Goal: Transaction & Acquisition: Purchase product/service

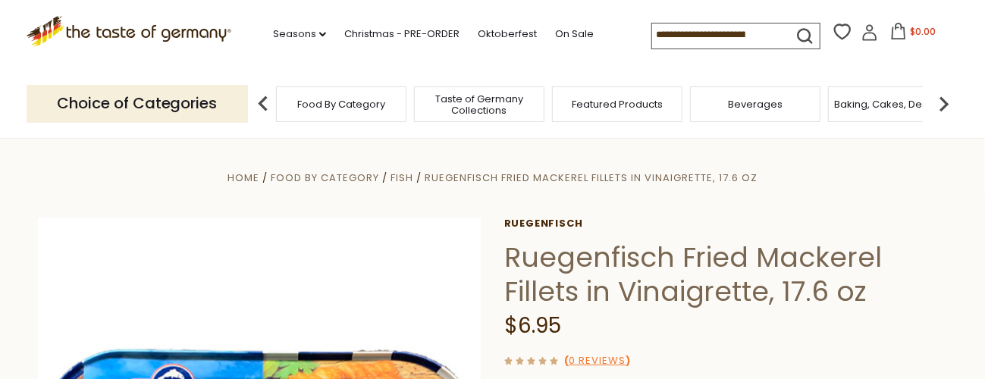
click at [572, 309] on h1 "Ruegenfisch Fried Mackerel Fillets in Vinaigrette, 17.6 oz" at bounding box center [725, 274] width 443 height 68
click at [581, 302] on h1 "Ruegenfisch Fried Mackerel Fillets in Vinaigrette, 17.6 oz" at bounding box center [725, 274] width 443 height 68
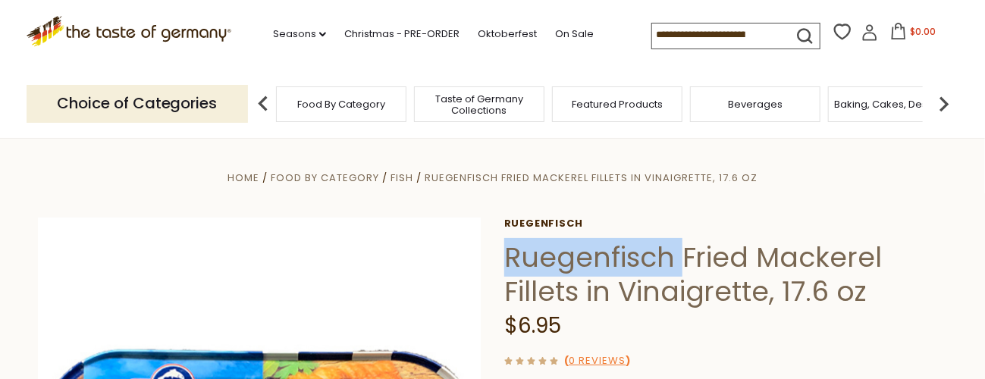
click at [581, 302] on h1 "Ruegenfisch Fried Mackerel Fillets in Vinaigrette, 17.6 oz" at bounding box center [725, 274] width 443 height 68
click at [590, 290] on h1 "Ruegenfisch Fried Mackerel Fillets in Vinaigrette, 17.6 oz" at bounding box center [725, 274] width 443 height 68
click at [591, 290] on h1 "Ruegenfisch Fried Mackerel Fillets in Vinaigrette, 17.6 oz" at bounding box center [725, 274] width 443 height 68
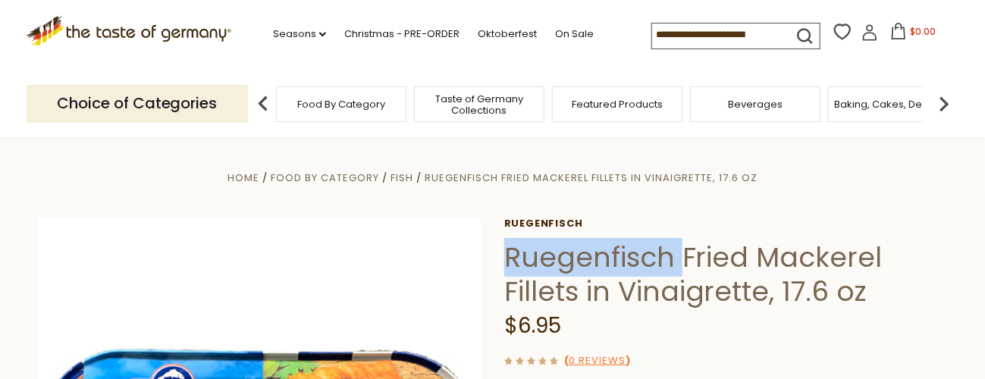
click at [594, 296] on h1 "Ruegenfisch Fried Mackerel Fillets in Vinaigrette, 17.6 oz" at bounding box center [725, 274] width 443 height 68
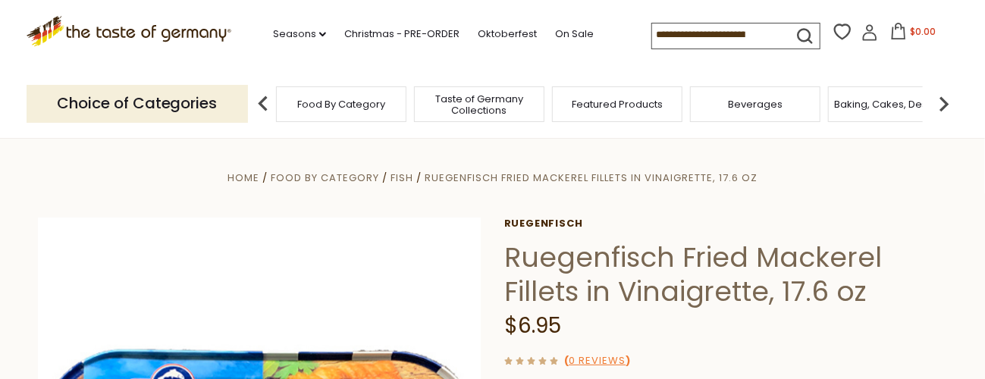
click at [588, 305] on h1 "Ruegenfisch Fried Mackerel Fillets in Vinaigrette, 17.6 oz" at bounding box center [725, 274] width 443 height 68
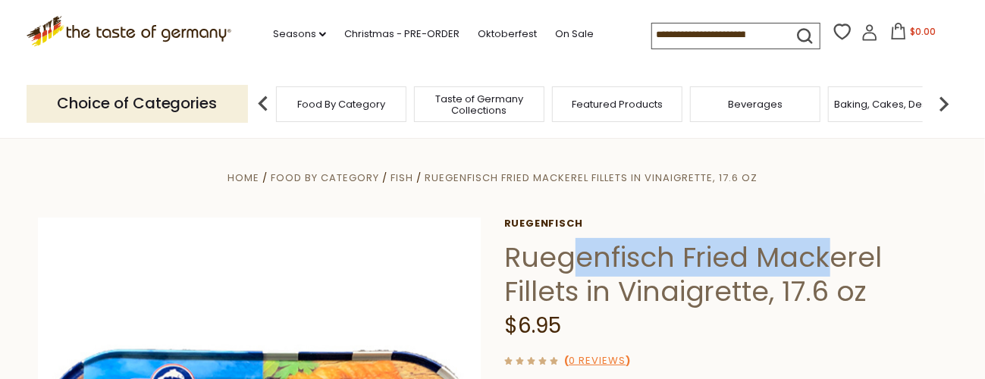
click at [588, 308] on h1 "Ruegenfisch Fried Mackerel Fillets in Vinaigrette, 17.6 oz" at bounding box center [725, 274] width 443 height 68
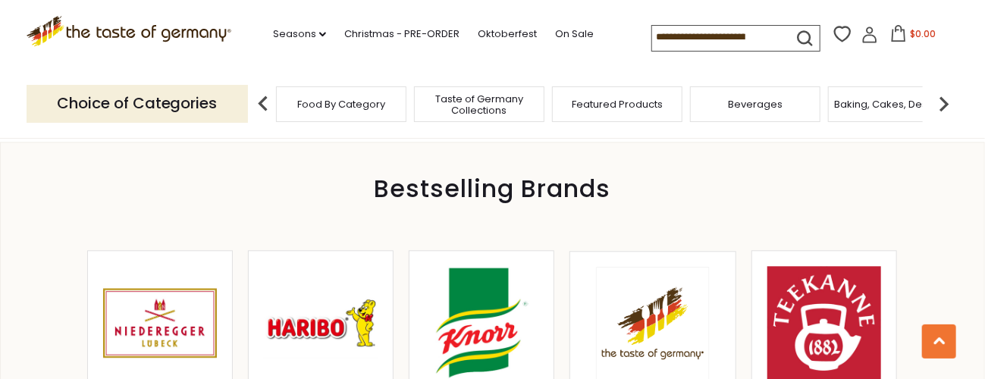
scroll to position [1482, 0]
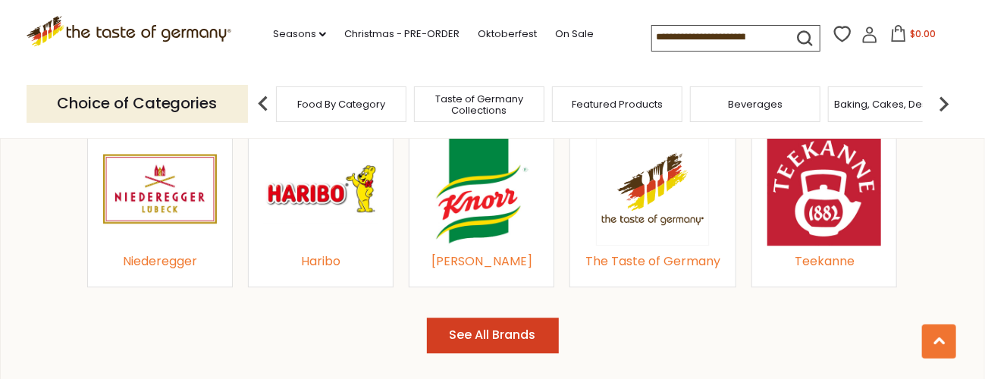
click at [476, 287] on div "[PERSON_NAME]" at bounding box center [482, 201] width 146 height 171
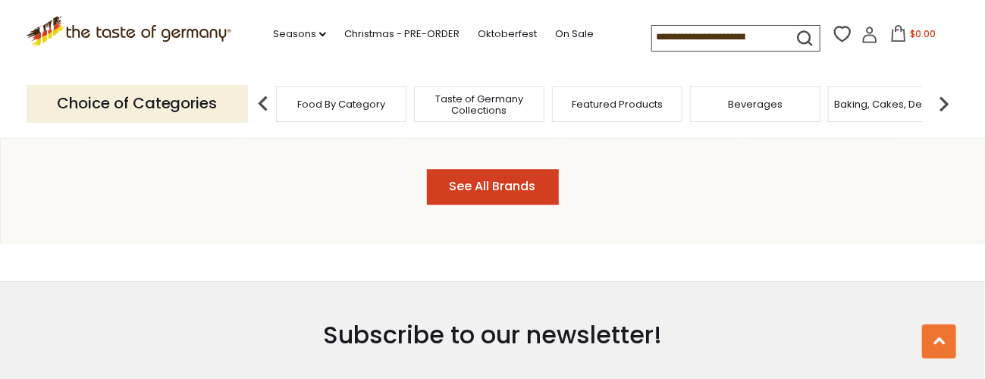
scroll to position [1886, 0]
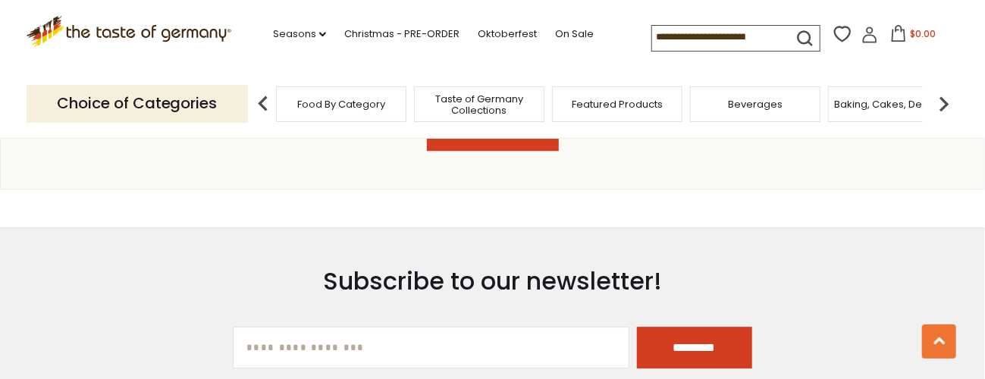
click at [489, 151] on button "See All Brands" at bounding box center [493, 133] width 132 height 36
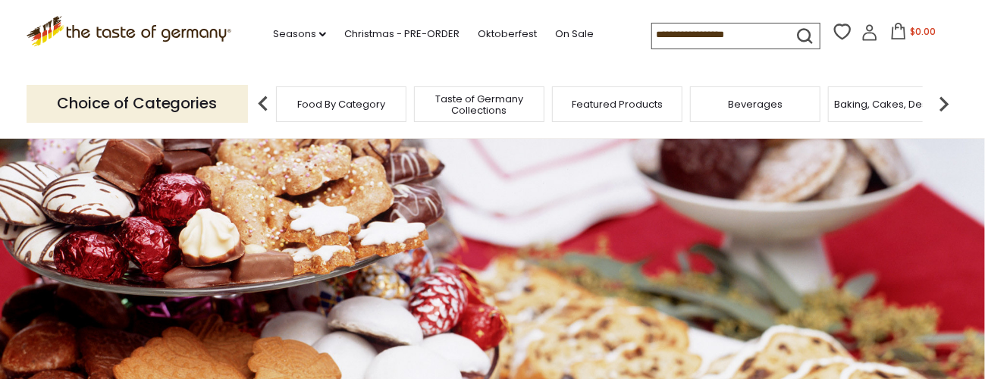
click at [297, 33] on link "Seasons dropdown_arrow" at bounding box center [299, 34] width 53 height 17
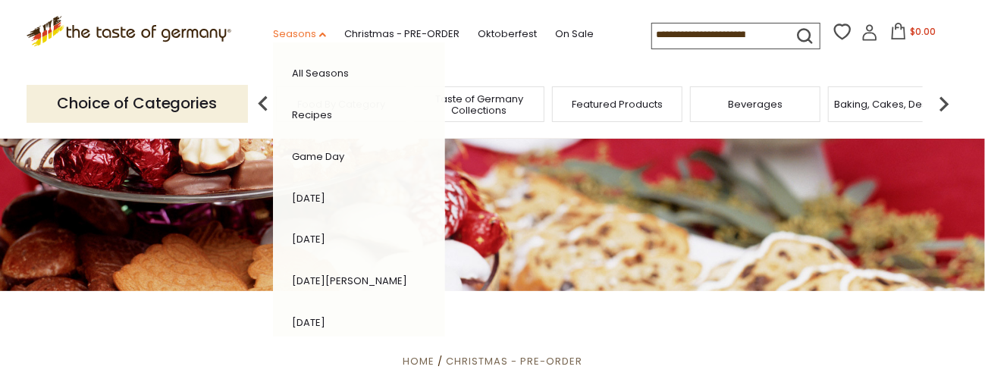
scroll to position [135, 0]
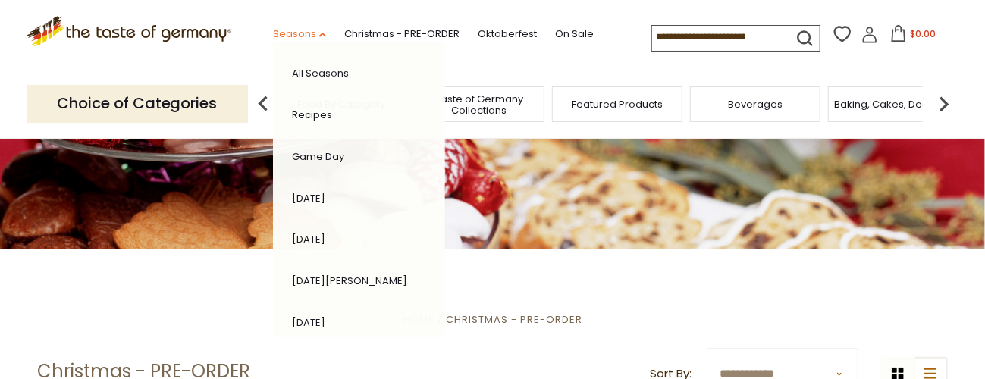
click at [295, 39] on link "Seasons dropdown_arrow" at bounding box center [299, 34] width 53 height 17
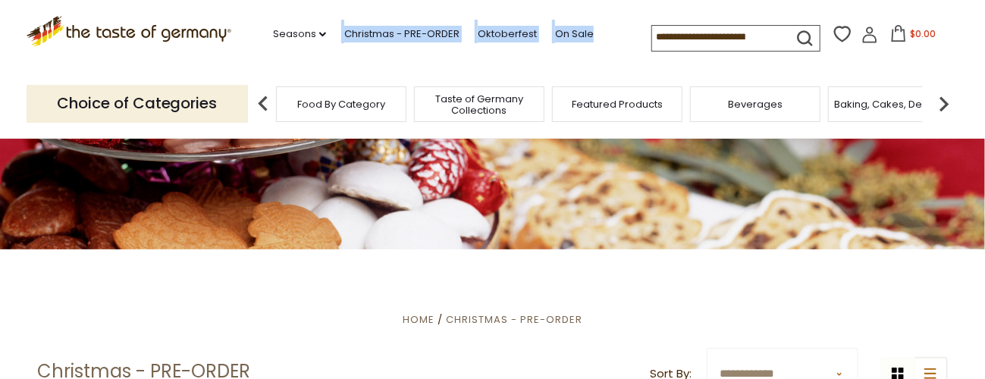
click at [295, 45] on div "Seasons dropdown_arrow All Seasons Recipes Game Day Valentine's Day Karneval St…" at bounding box center [441, 35] width 420 height 30
click at [896, 40] on icon at bounding box center [898, 33] width 17 height 17
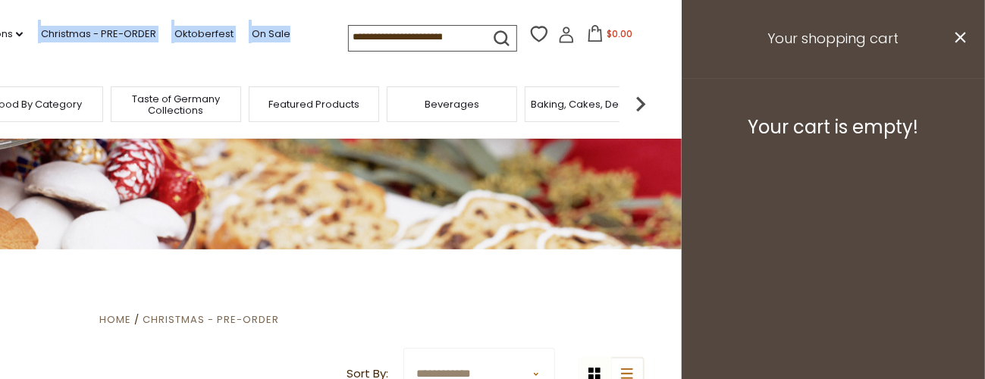
click at [495, 39] on icon "submit" at bounding box center [501, 38] width 20 height 20
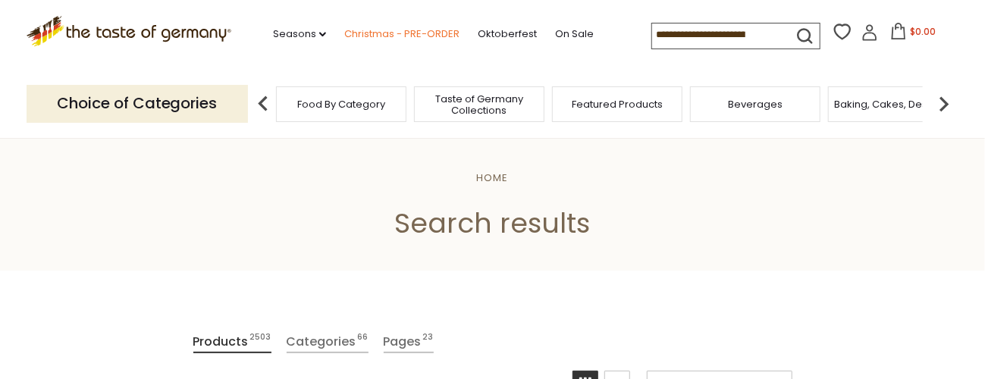
click at [363, 36] on link "Christmas - PRE-ORDER" at bounding box center [401, 34] width 115 height 17
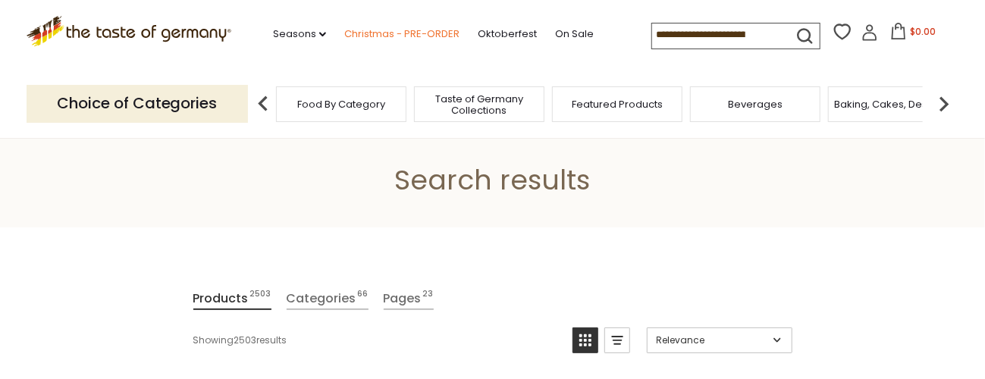
scroll to position [67, 0]
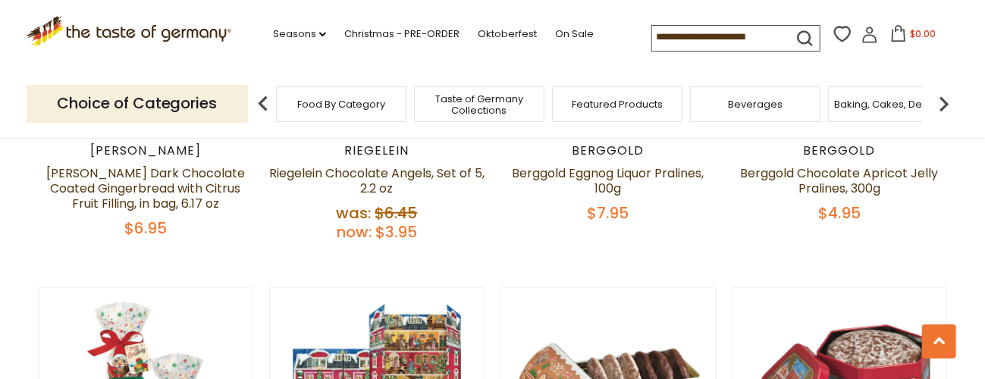
scroll to position [673, 0]
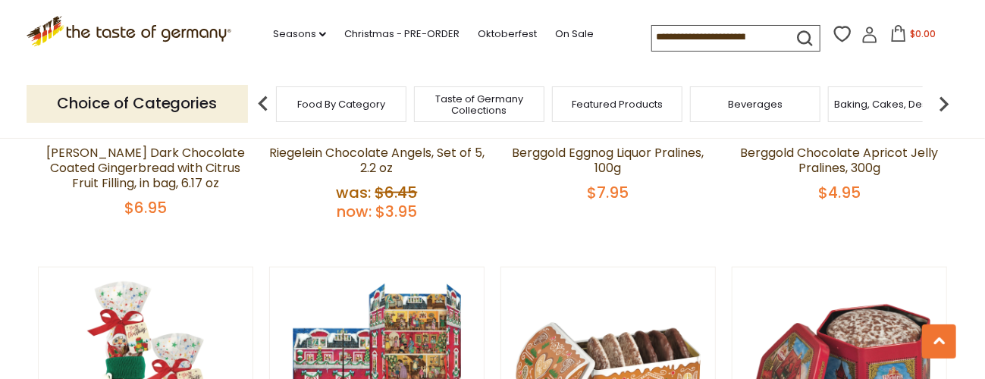
click at [393, 222] on span "$3.95" at bounding box center [396, 211] width 42 height 21
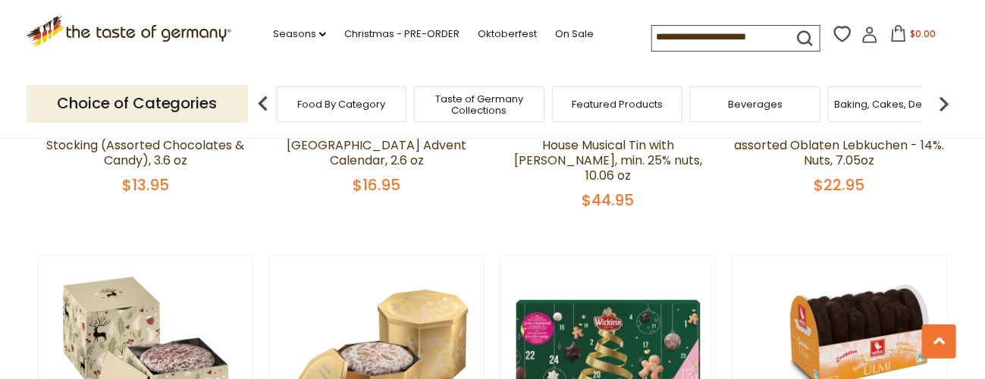
scroll to position [1213, 0]
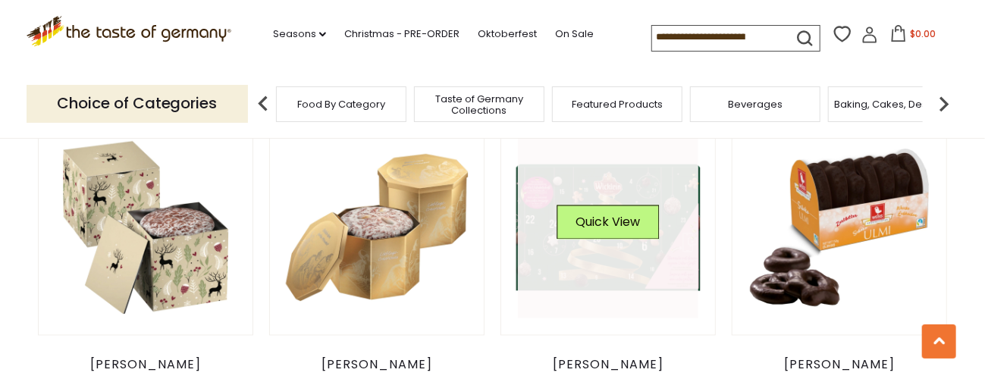
click at [576, 251] on div "Quick View" at bounding box center [608, 227] width 102 height 45
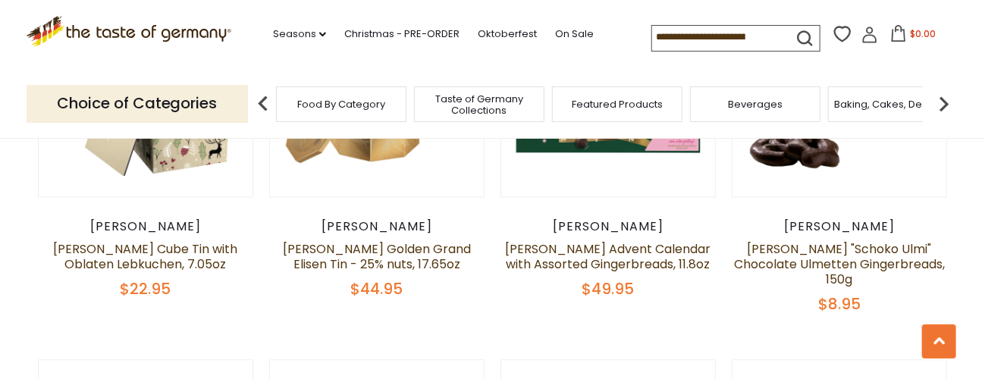
scroll to position [1415, 0]
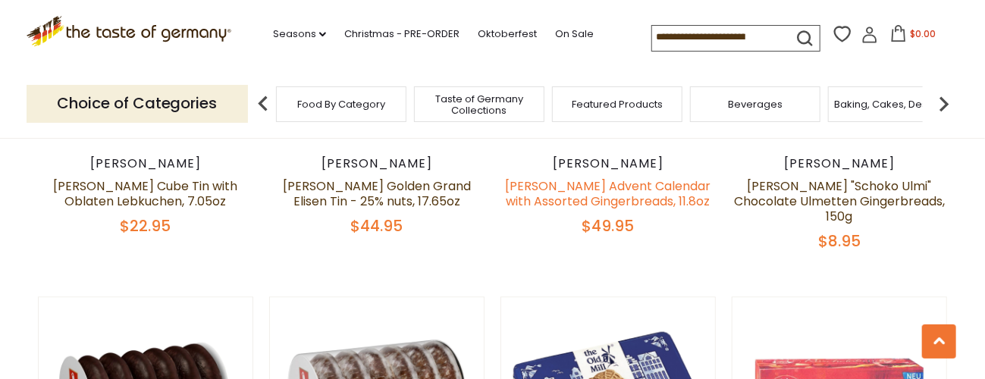
click at [620, 210] on link "Wicklein Advent Calendar with Assorted Gingerbreads, 11.8oz" at bounding box center [608, 193] width 205 height 33
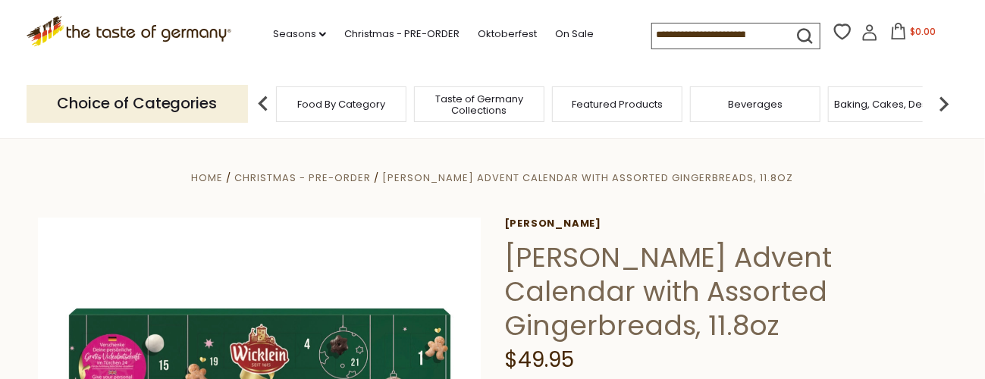
click at [561, 310] on h1 "[PERSON_NAME] Advent Calendar with Assorted Gingerbreads, 11.8oz" at bounding box center [725, 291] width 443 height 102
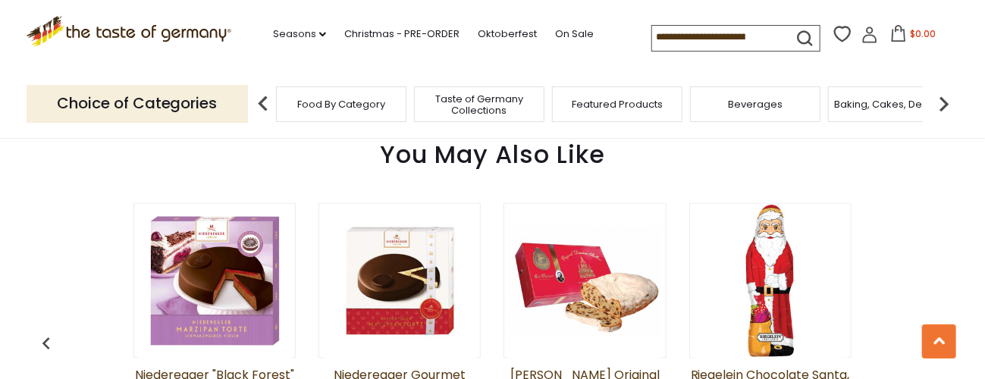
scroll to position [1213, 0]
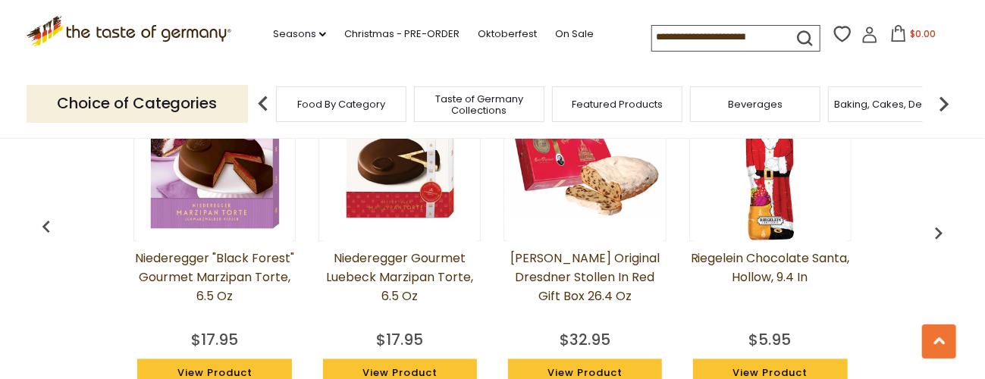
click at [522, 242] on div at bounding box center [584, 163] width 162 height 155
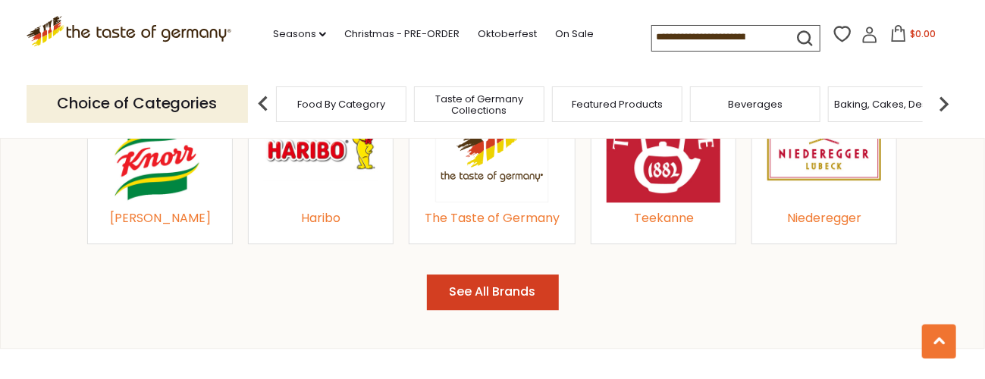
scroll to position [1752, 0]
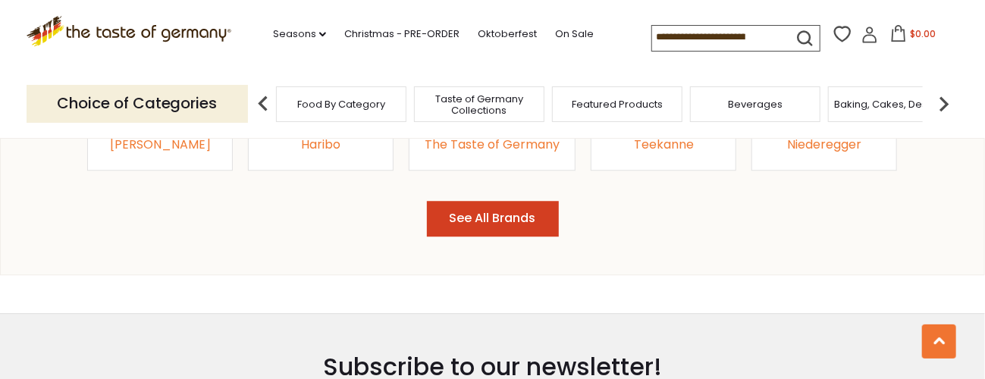
click at [557, 129] on link "The Taste of Germany" at bounding box center [492, 72] width 135 height 114
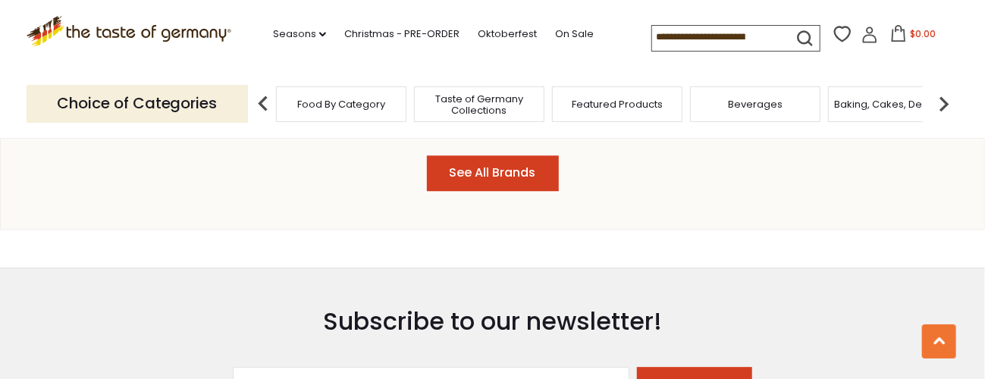
scroll to position [1819, 0]
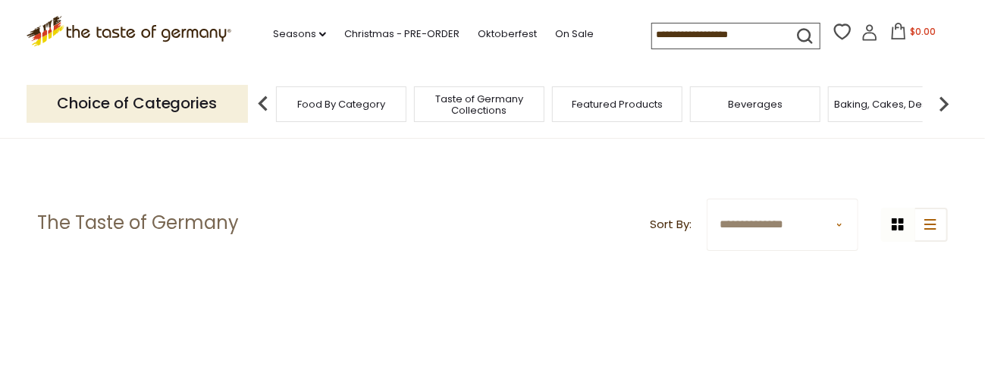
drag, startPoint x: 0, startPoint y: 0, endPoint x: 564, endPoint y: 236, distance: 611.3
click at [564, 236] on header "**********" at bounding box center [493, 225] width 910 height 52
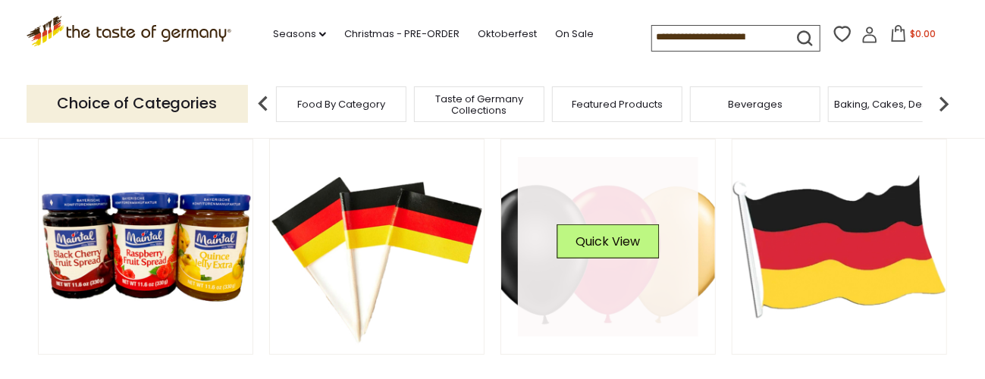
click at [572, 235] on link at bounding box center [608, 247] width 180 height 180
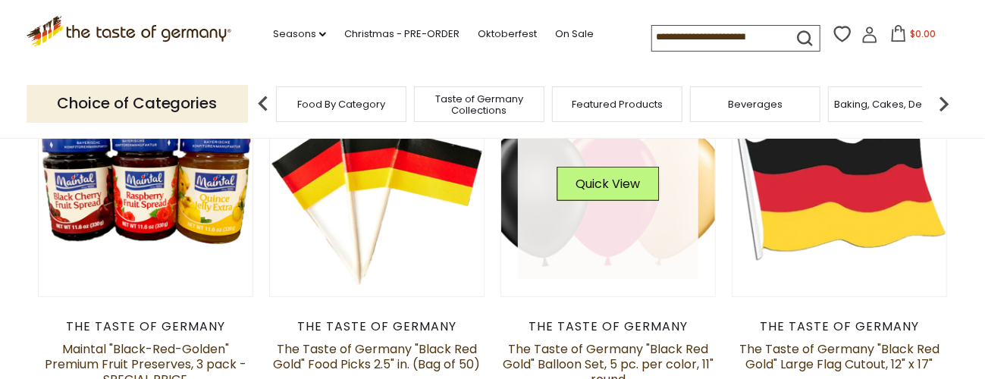
scroll to position [269, 0]
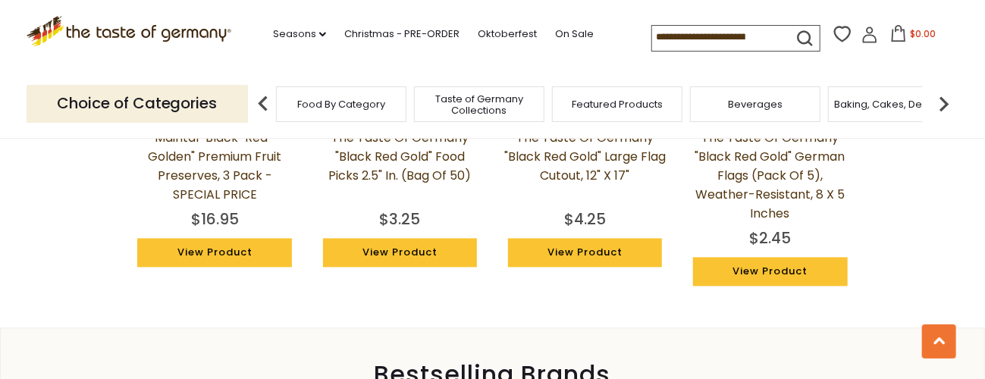
scroll to position [1338, 0]
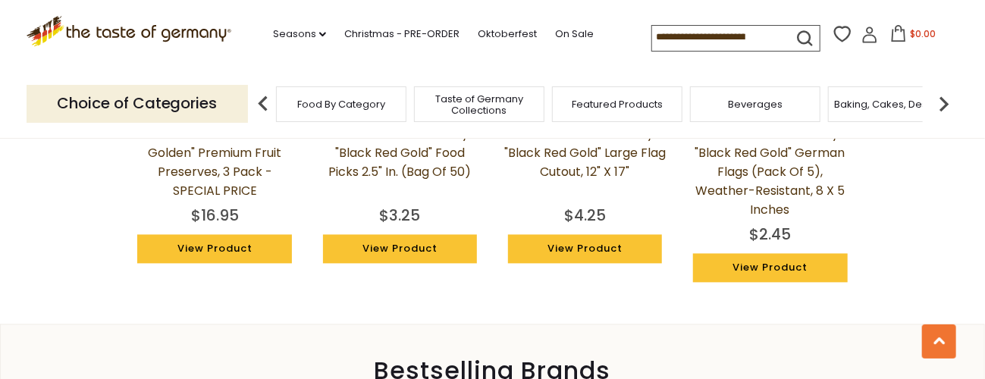
click at [429, 116] on img at bounding box center [400, 39] width 154 height 154
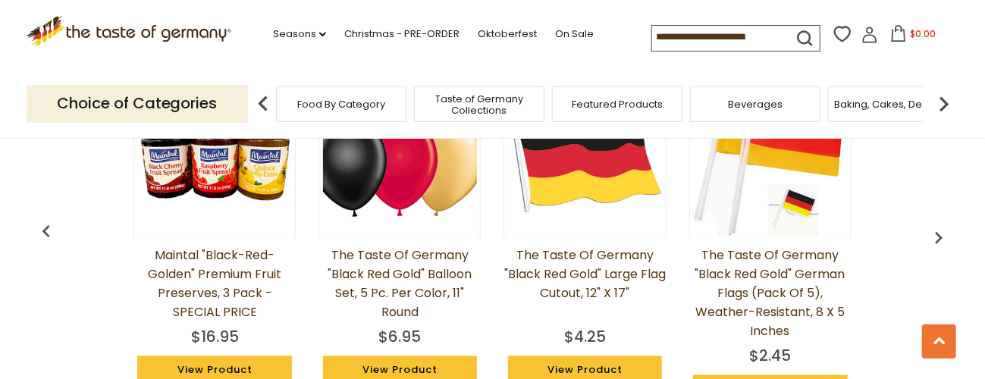
scroll to position [1280, 0]
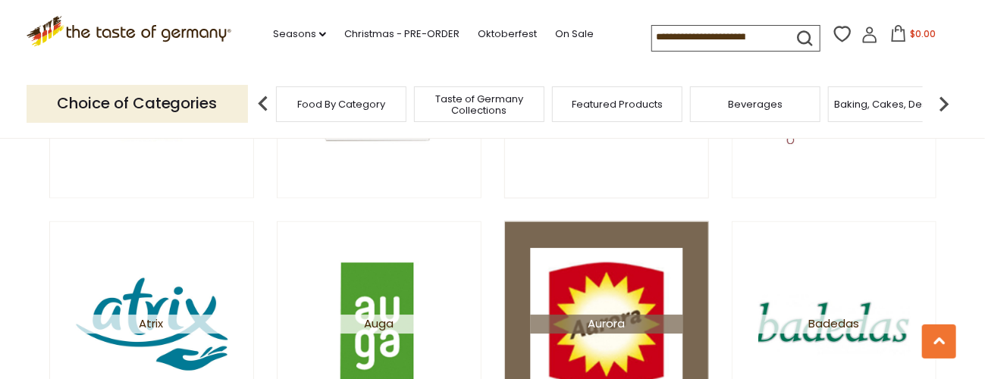
scroll to position [741, 0]
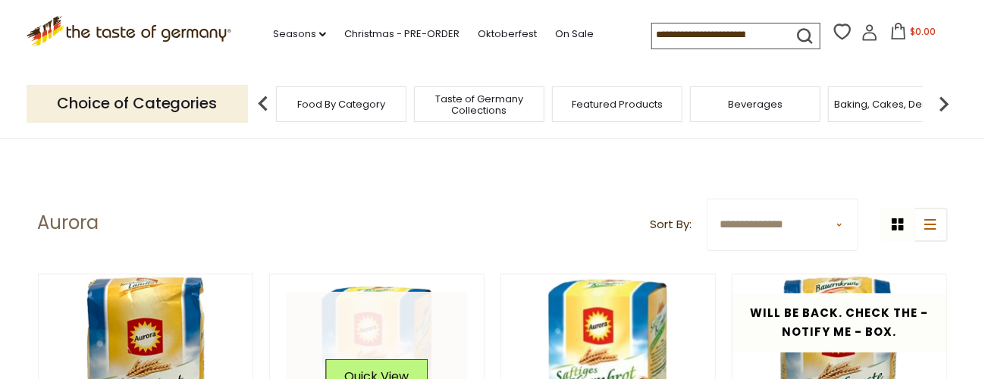
click at [468, 330] on img at bounding box center [377, 381] width 215 height 215
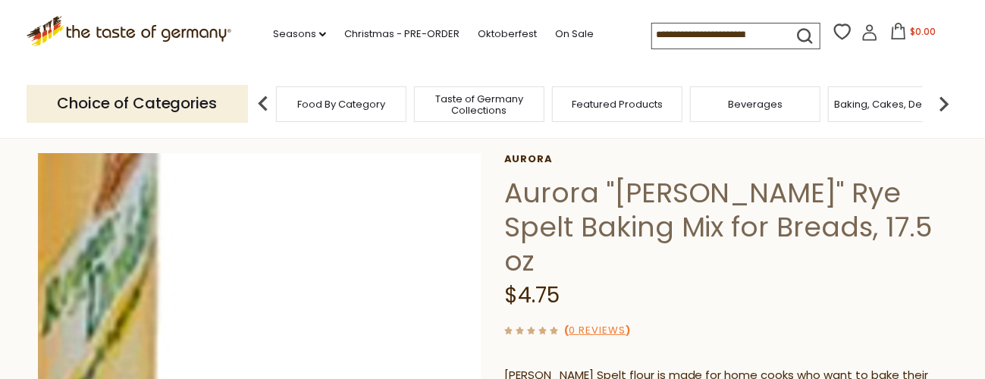
scroll to position [135, 0]
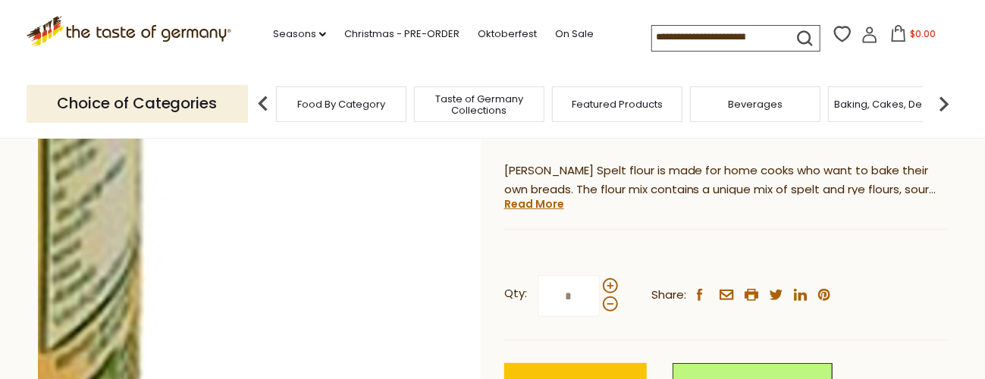
click at [468, 339] on img at bounding box center [259, 169] width 443 height 443
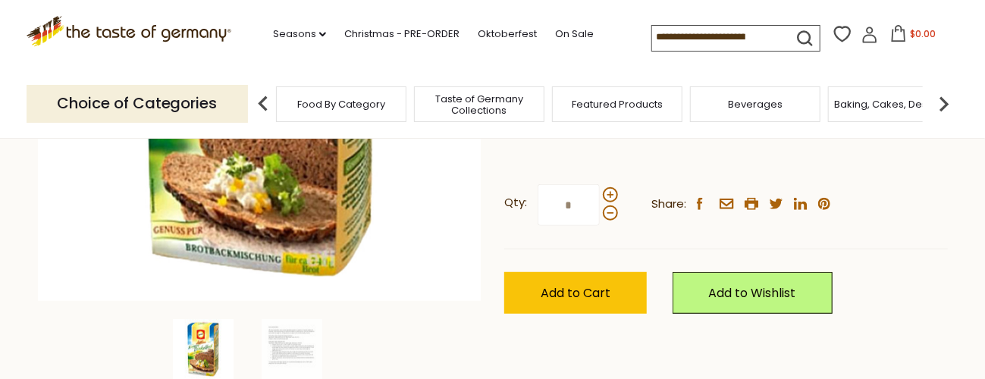
scroll to position [404, 0]
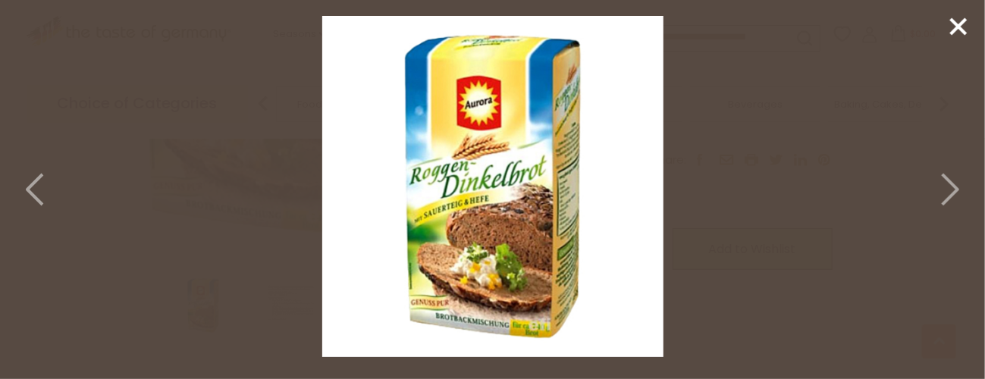
click at [527, 311] on img at bounding box center [492, 186] width 341 height 341
click at [522, 310] on img at bounding box center [492, 186] width 341 height 341
click at [568, 287] on img at bounding box center [492, 186] width 341 height 341
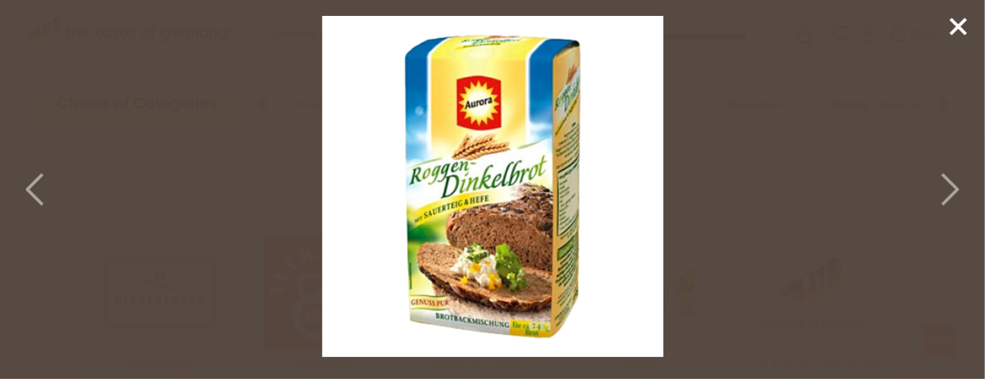
drag, startPoint x: 572, startPoint y: 325, endPoint x: 559, endPoint y: 322, distance: 13.2
click at [572, 327] on img at bounding box center [492, 186] width 341 height 341
